Goal: Information Seeking & Learning: Find specific fact

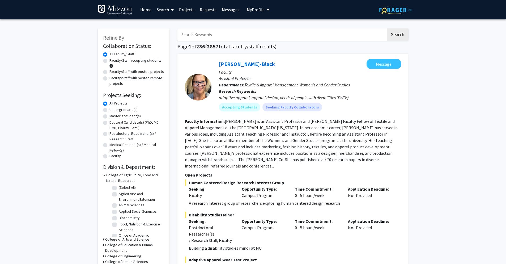
click at [263, 36] on input "Search Keywords" at bounding box center [281, 34] width 208 height 12
type input "paleo"
click at [386, 28] on button "Search" at bounding box center [397, 34] width 22 height 12
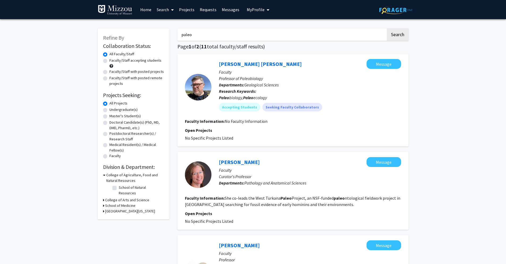
drag, startPoint x: 194, startPoint y: 32, endPoint x: 168, endPoint y: 38, distance: 27.0
drag, startPoint x: 184, startPoint y: 36, endPoint x: 166, endPoint y: 35, distance: 17.8
click at [393, 33] on button "Search" at bounding box center [397, 34] width 22 height 12
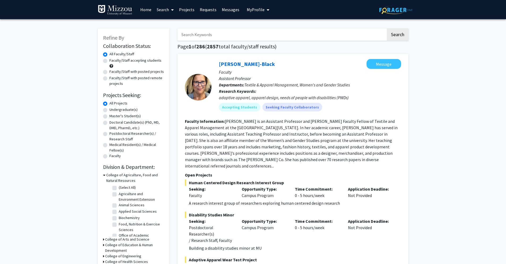
click at [109, 111] on label "Undergraduate(s)" at bounding box center [123, 110] width 28 height 6
click at [109, 110] on input "Undergraduate(s)" at bounding box center [110, 108] width 3 height 3
radio input "true"
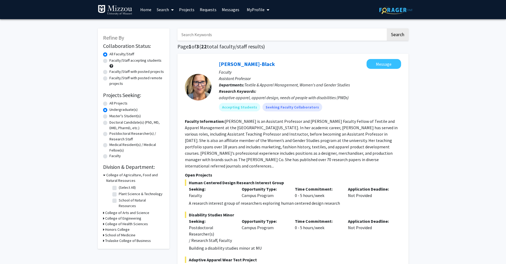
click at [103, 175] on icon at bounding box center [104, 175] width 2 height 6
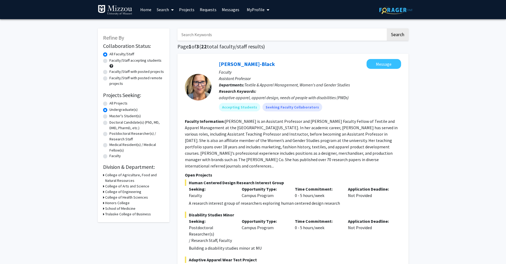
click at [104, 186] on div "College of Arts and Science" at bounding box center [133, 186] width 61 height 6
click at [103, 186] on icon at bounding box center [103, 186] width 1 height 6
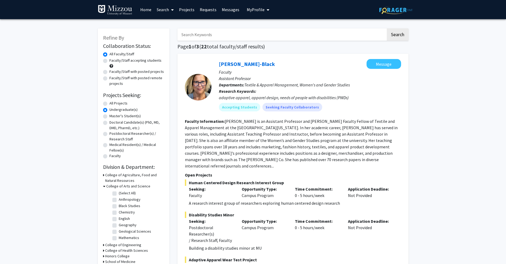
click at [119, 212] on label "Chemistry" at bounding box center [127, 212] width 16 height 6
click at [119, 212] on input "Chemistry" at bounding box center [120, 210] width 3 height 3
checkbox input "true"
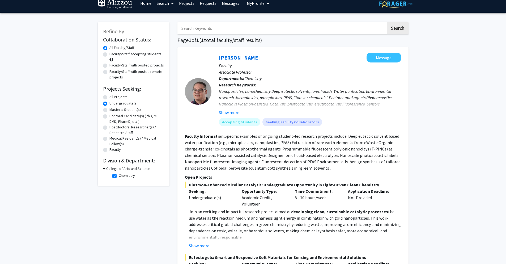
scroll to position [12, 0]
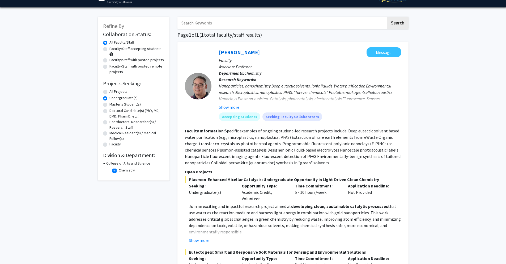
click at [204, 20] on input "Search Keywords" at bounding box center [281, 23] width 208 height 12
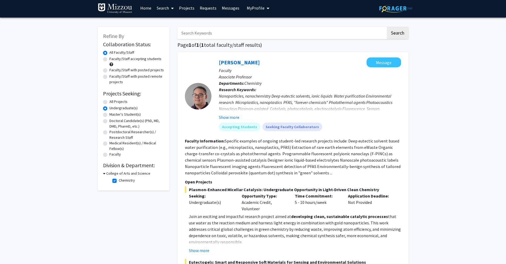
scroll to position [0, 0]
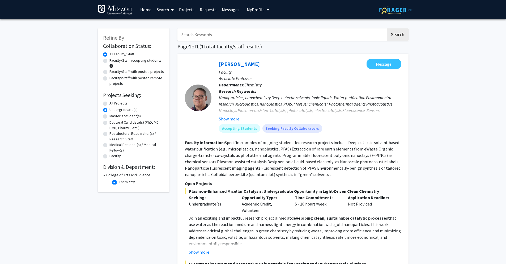
click at [164, 10] on link "Search" at bounding box center [165, 9] width 22 height 19
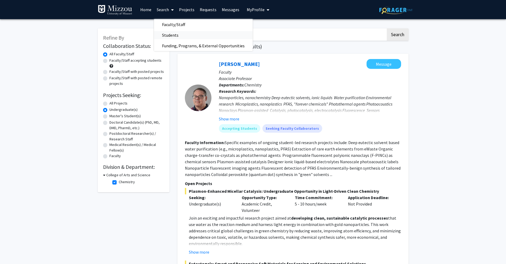
click at [164, 36] on span "Students" at bounding box center [170, 35] width 32 height 11
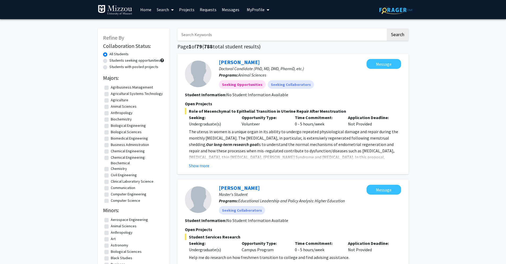
click at [199, 37] on input "Search Keywords" at bounding box center [281, 34] width 208 height 12
type input "[PERSON_NAME]"
click at [386, 28] on button "Search" at bounding box center [397, 34] width 22 height 12
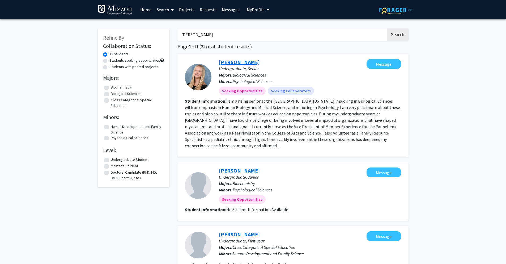
click at [235, 61] on link "[PERSON_NAME]" at bounding box center [239, 62] width 41 height 7
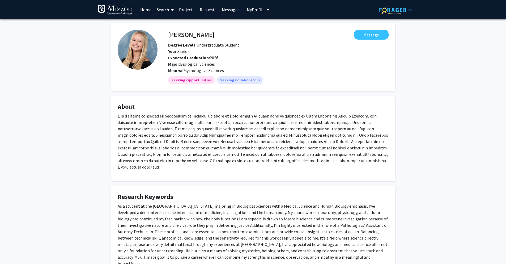
click at [140, 12] on link "Home" at bounding box center [146, 9] width 16 height 19
